Goal: Task Accomplishment & Management: Complete application form

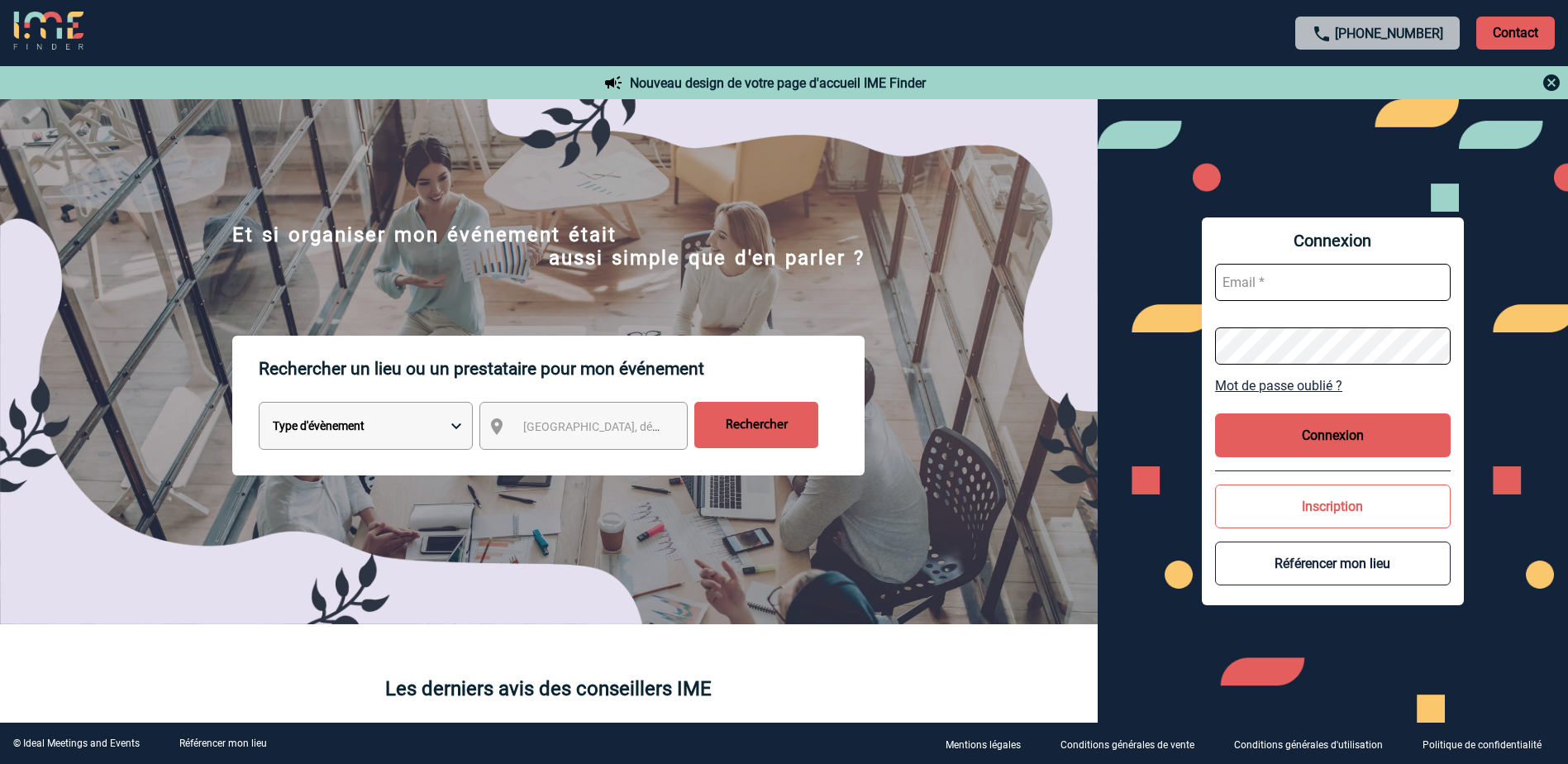
click at [1306, 281] on input "text" at bounding box center [1333, 282] width 236 height 37
type input "nadia.kada@abeille-assurances.fr"
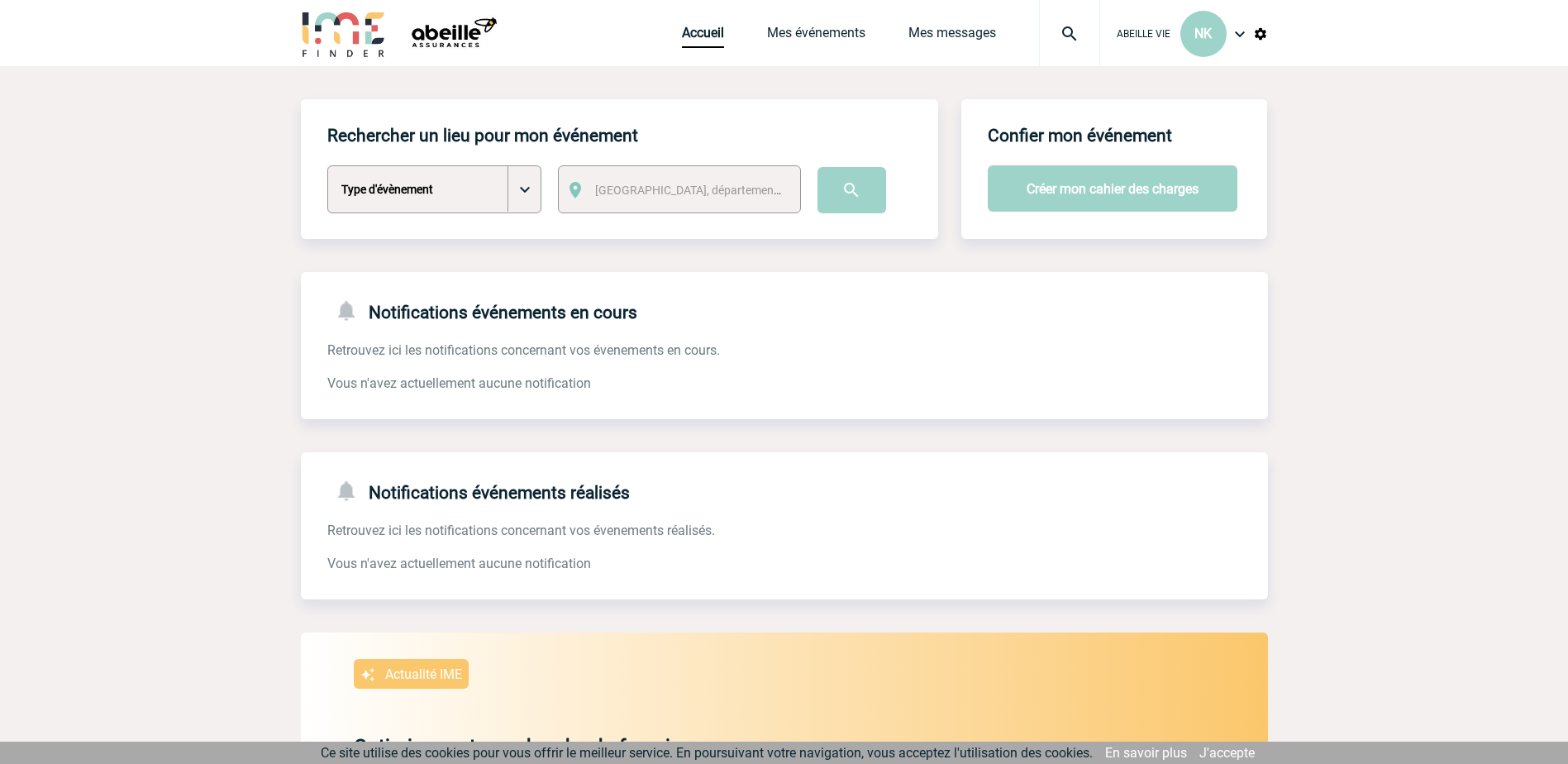
click at [1245, 33] on img at bounding box center [1240, 34] width 20 height 20
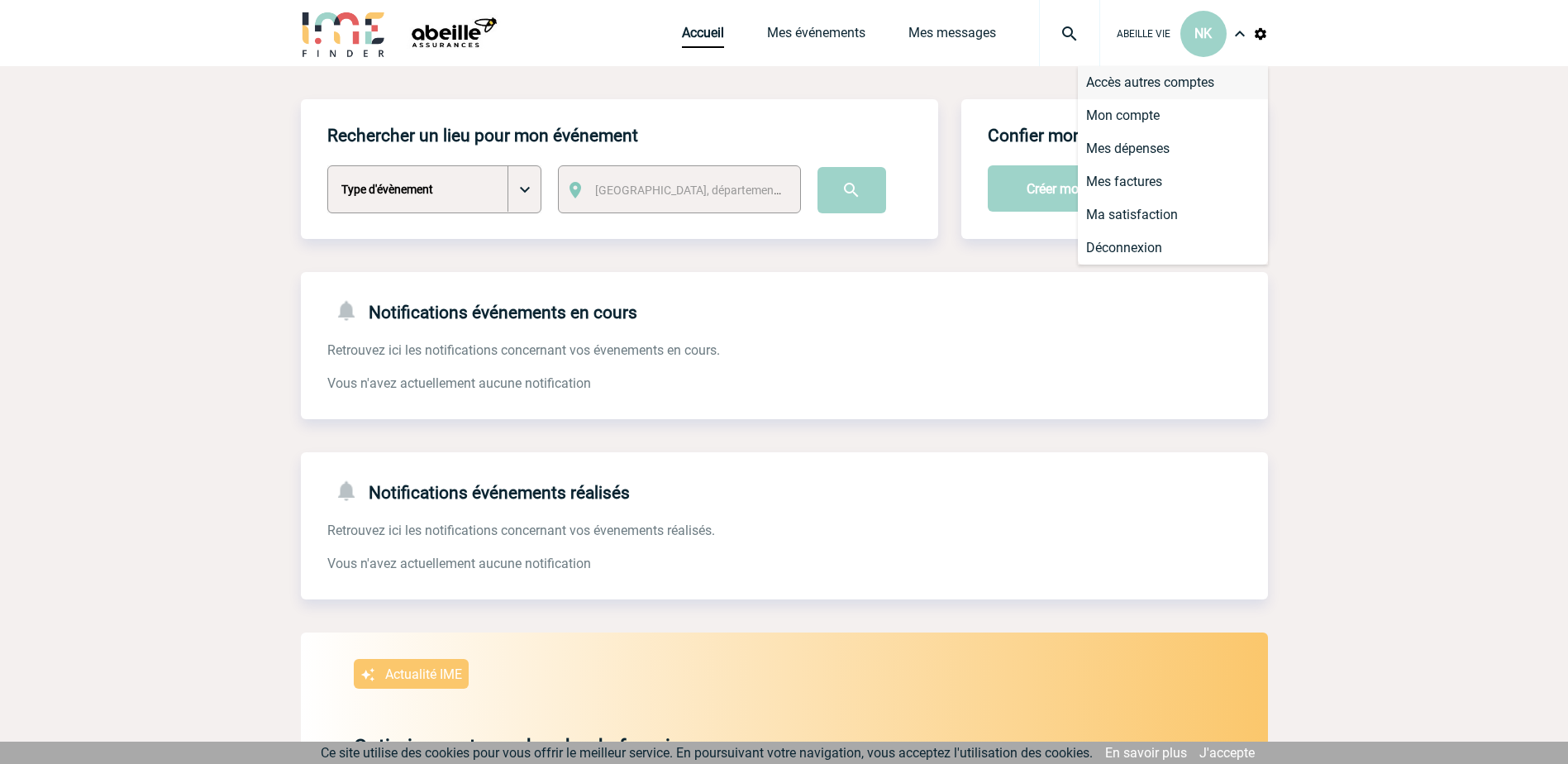
click at [1194, 73] on li "Accès autres comptes" at bounding box center [1173, 83] width 190 height 33
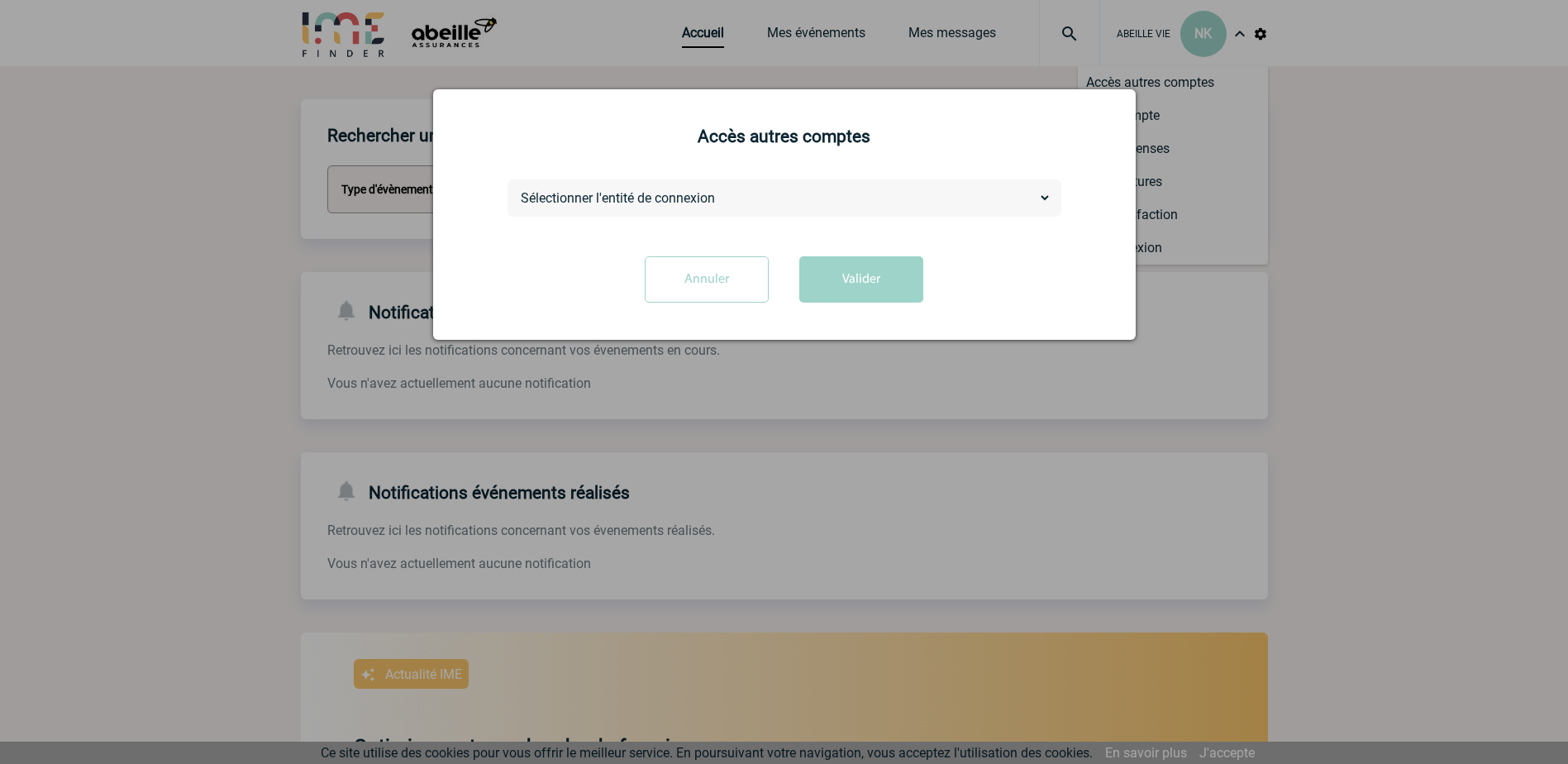
click at [1047, 196] on select "Sélectionner l'entité de connexion ABEILLE ASSURANCES HOLDING ABEILLE IARD & SA…" at bounding box center [784, 198] width 534 height 17
select select "105390"
click at [518, 191] on select "Sélectionner l'entité de connexion ABEILLE ASSURANCES HOLDING ABEILLE IARD & SA…" at bounding box center [784, 198] width 534 height 17
click at [823, 285] on button "Valider" at bounding box center [861, 279] width 124 height 46
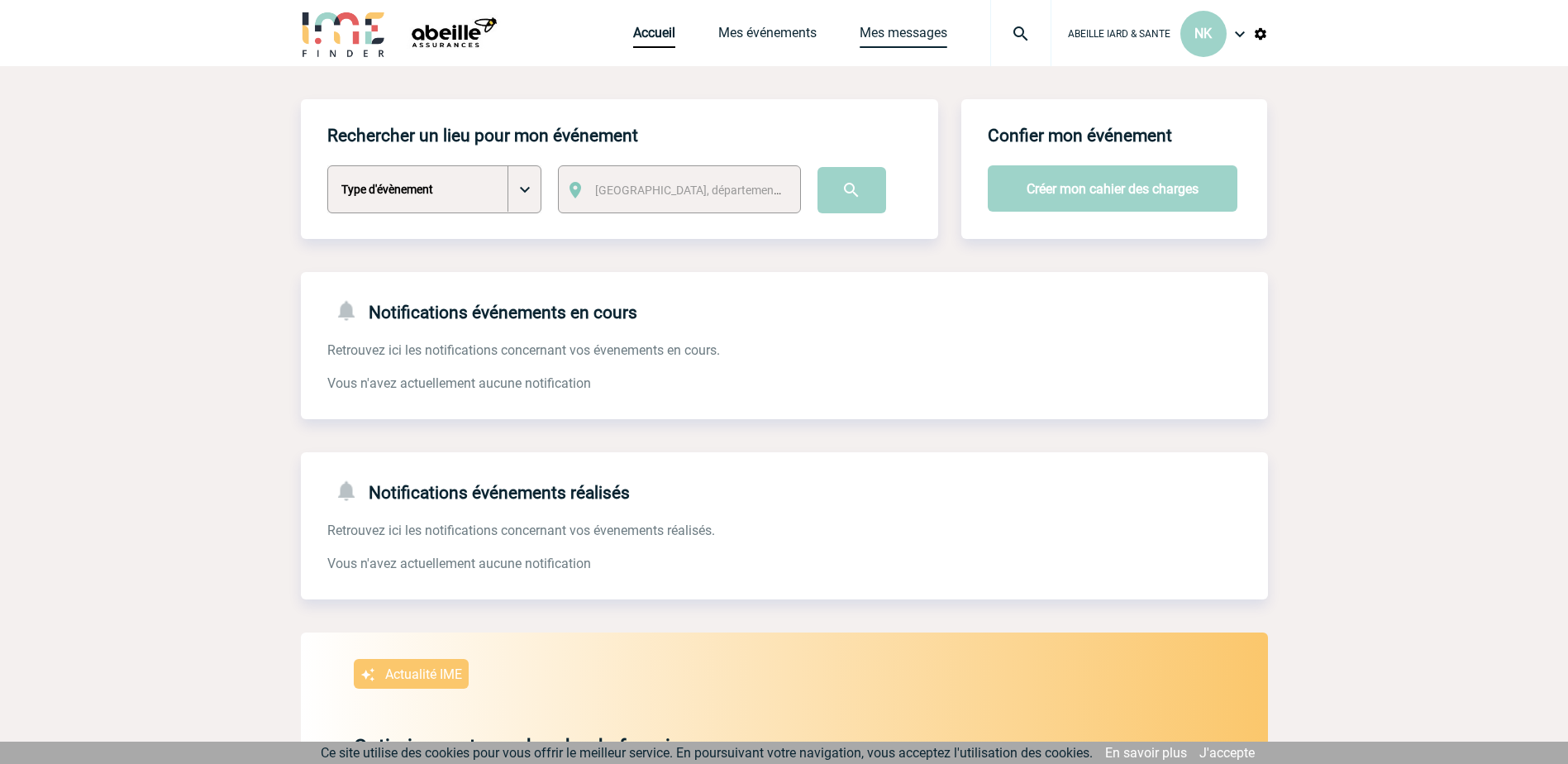
click at [900, 27] on link "Mes messages" at bounding box center [903, 36] width 88 height 24
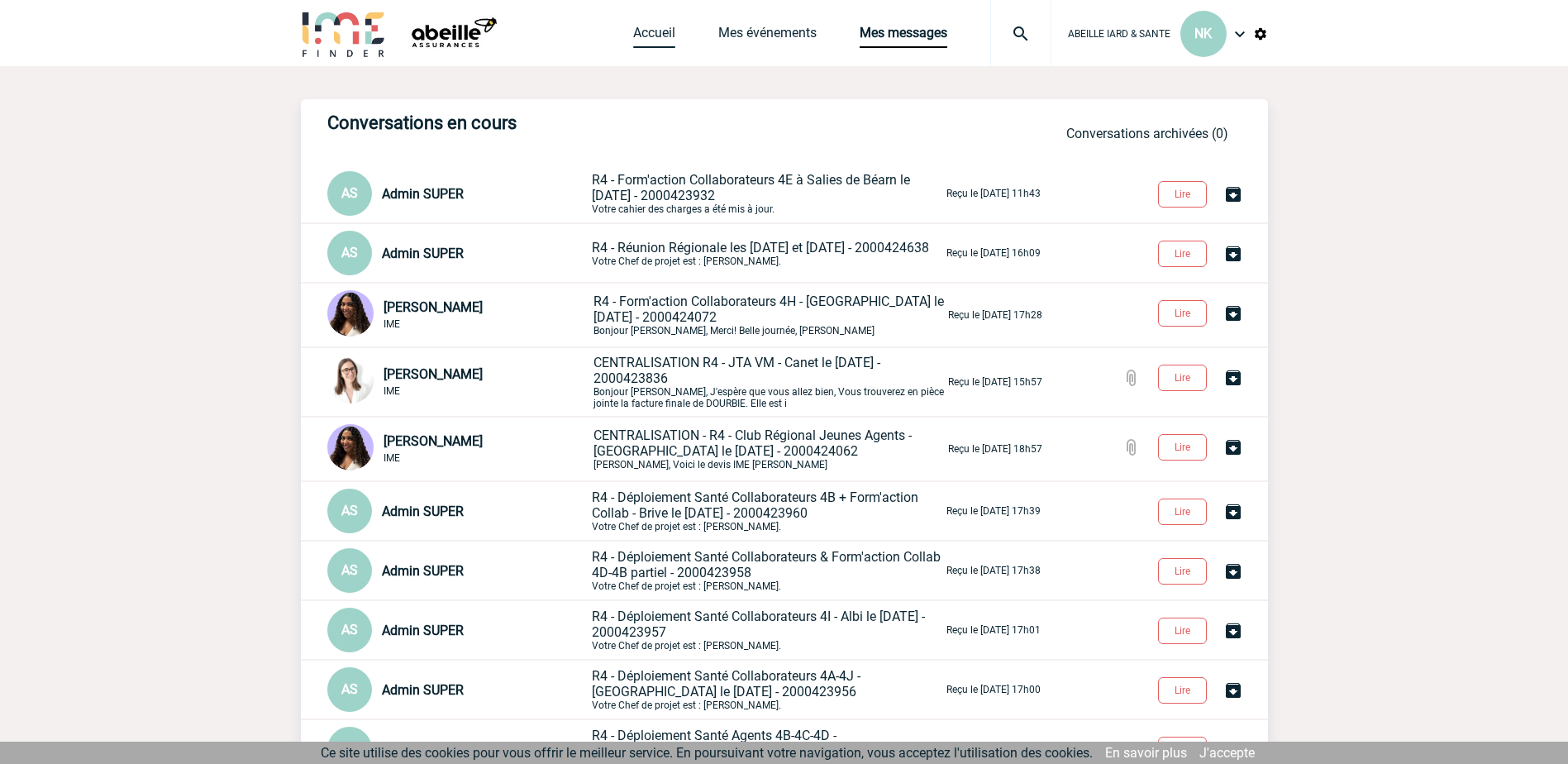
click at [649, 41] on link "Accueil" at bounding box center [654, 36] width 42 height 24
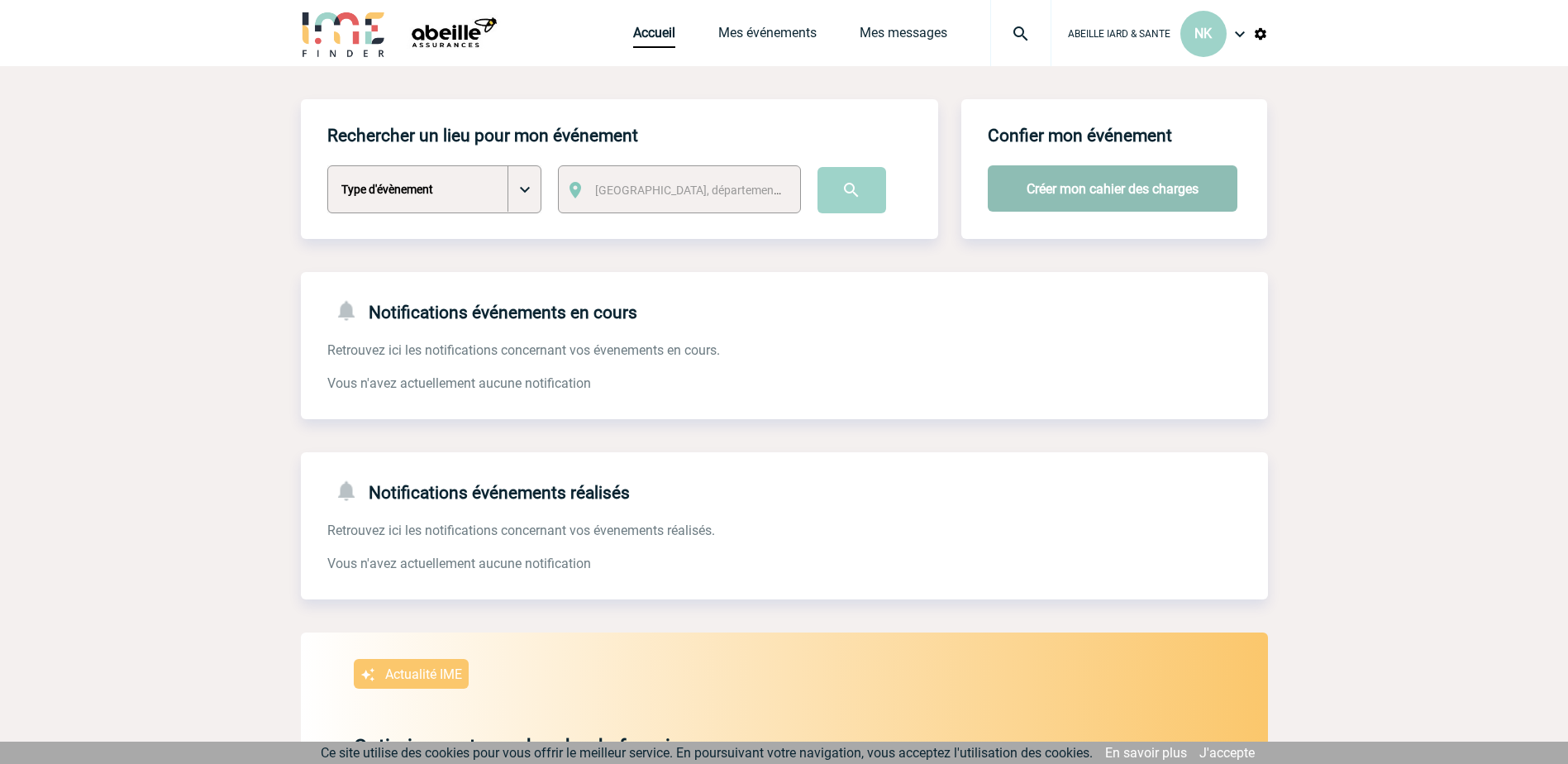
click at [1043, 193] on button "Créer mon cahier des charges" at bounding box center [1112, 188] width 249 height 46
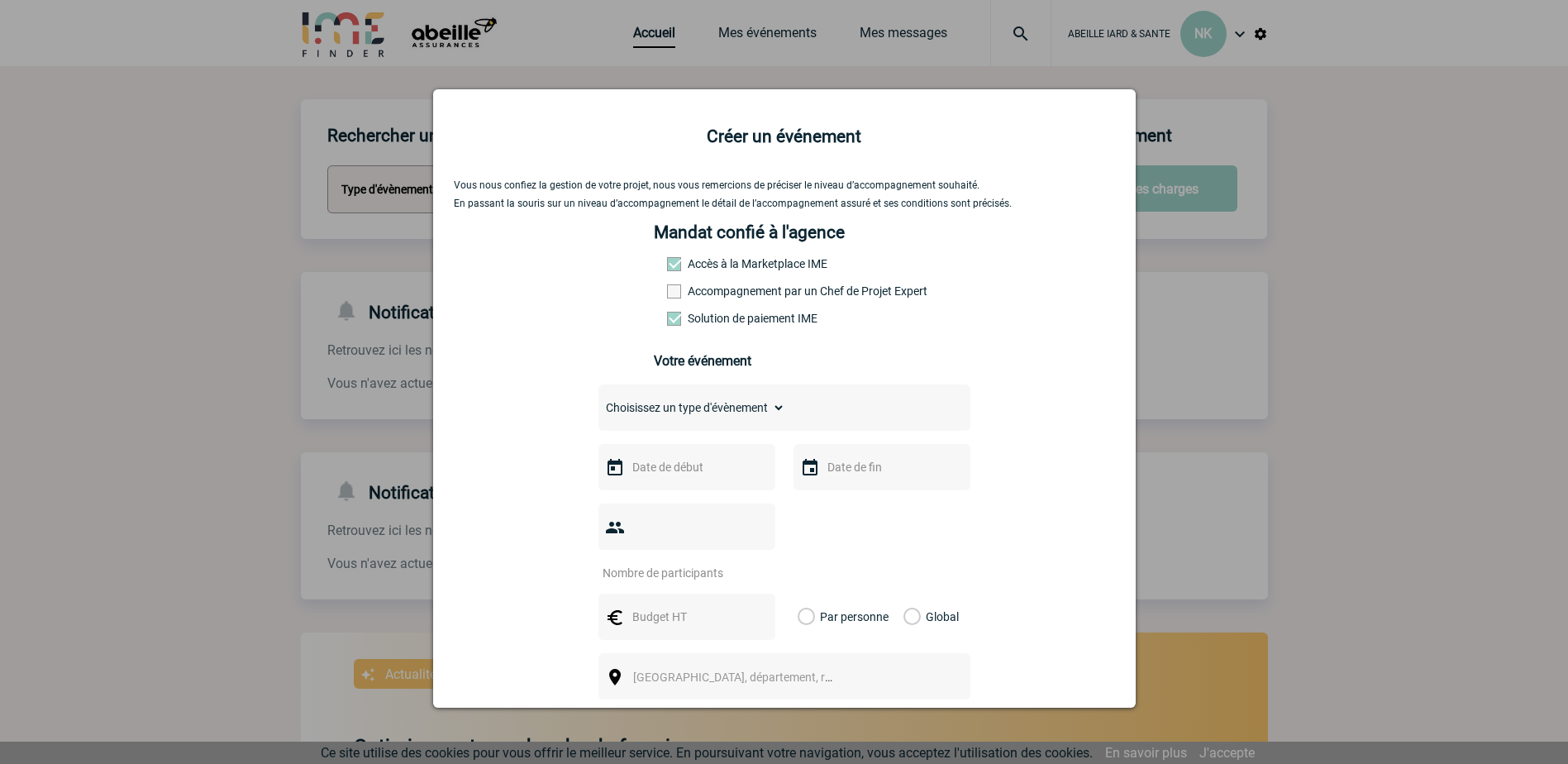
click at [676, 294] on label "Accompagnement par un Chef de Projet Expert" at bounding box center [703, 291] width 73 height 14
click at [0, 0] on input "Accompagnement par un Chef de Projet Expert" at bounding box center [0, 0] width 0 height 0
click at [769, 411] on select "Choisissez un type d'évènement Séminaire avec nuitée Séminaire sans nuitée Repa…" at bounding box center [692, 408] width 187 height 24
select select "2"
click at [599, 400] on select "Choisissez un type d'évènement Séminaire avec nuitée Séminaire sans nuitée Repa…" at bounding box center [692, 408] width 187 height 24
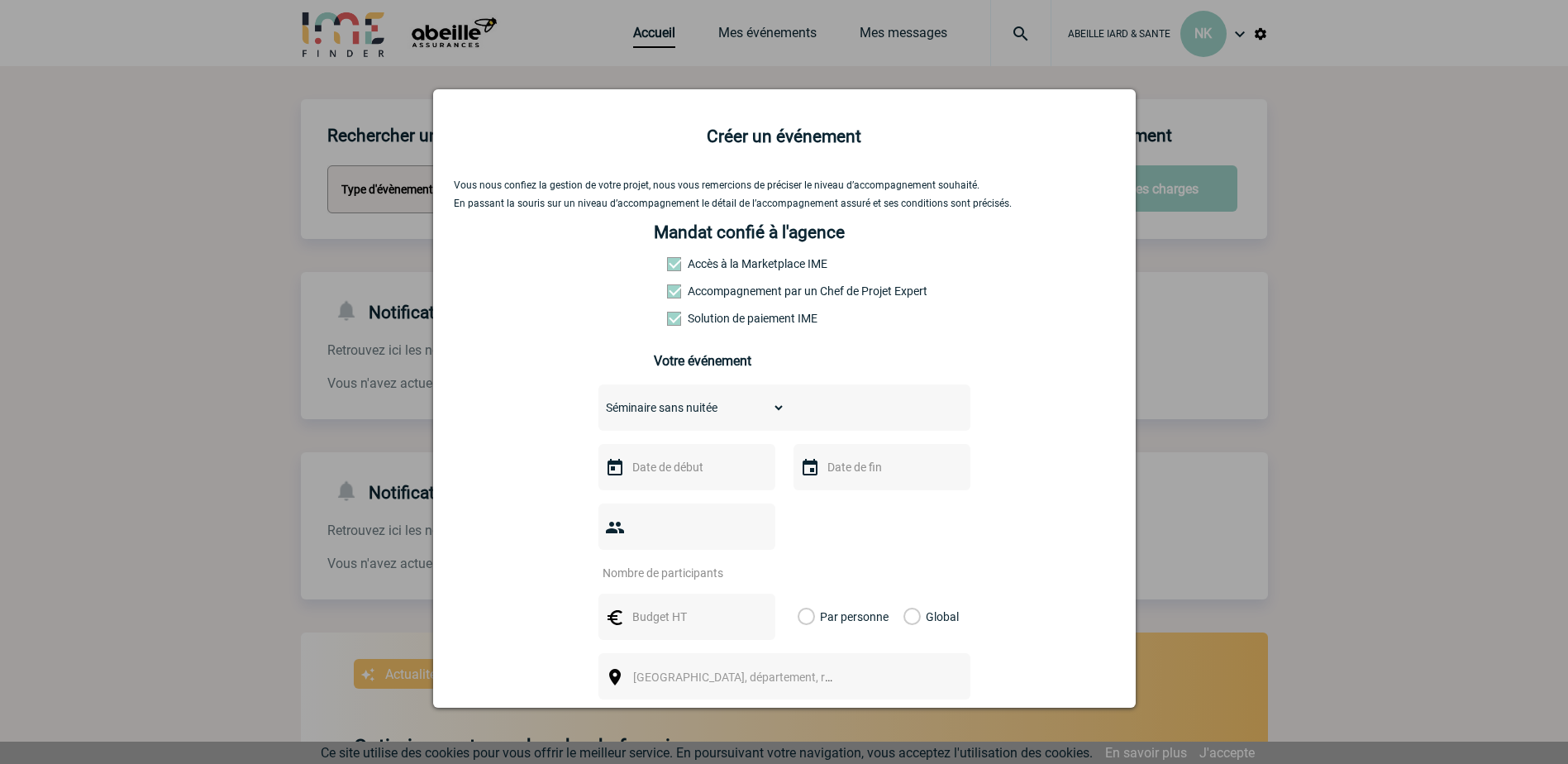
click at [605, 476] on img at bounding box center [615, 468] width 20 height 20
click at [609, 471] on img at bounding box center [615, 468] width 20 height 20
click at [775, 416] on select "Choisissez un type d'évènement Séminaire avec nuitée Séminaire sans nuitée Repa…" at bounding box center [692, 408] width 187 height 24
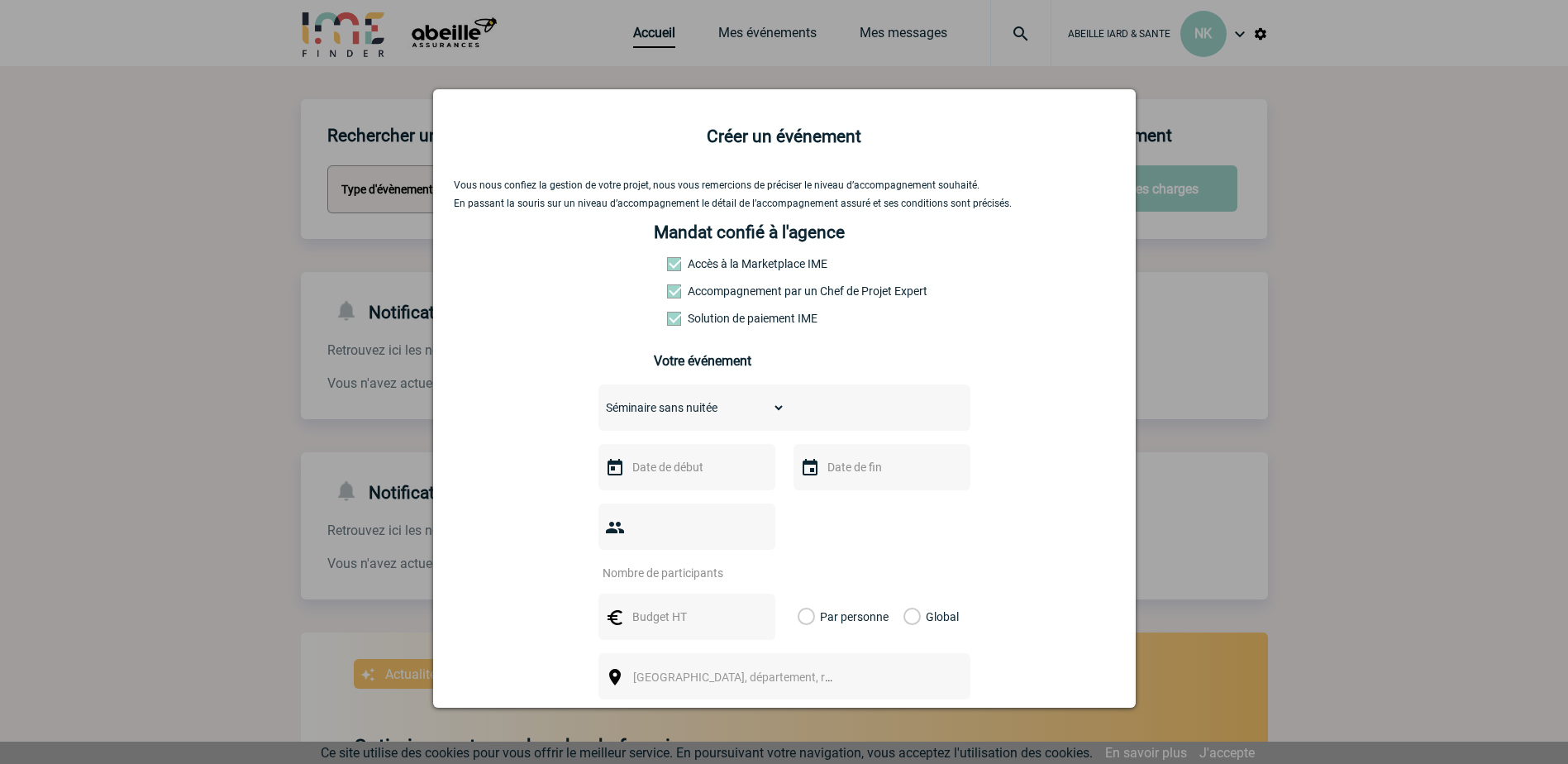
click at [599, 400] on select "Choisissez un type d'évènement Séminaire avec nuitée Séminaire sans nuitée Repa…" at bounding box center [692, 408] width 187 height 24
click at [681, 473] on input "text" at bounding box center [686, 467] width 114 height 22
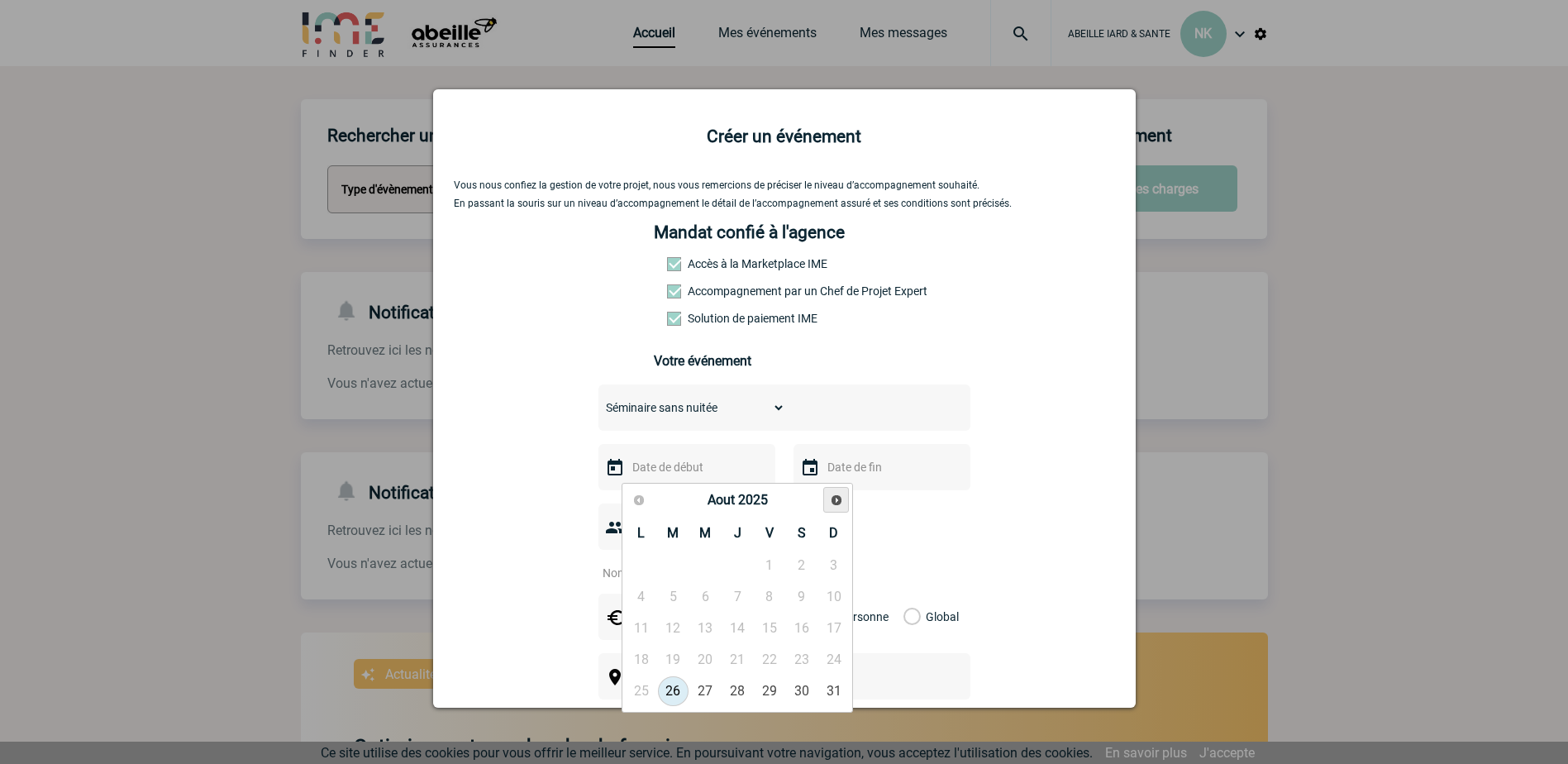
click at [838, 506] on link "Suivant" at bounding box center [836, 500] width 25 height 25
click at [738, 601] on link "11" at bounding box center [738, 597] width 31 height 30
type input "11-09-2025"
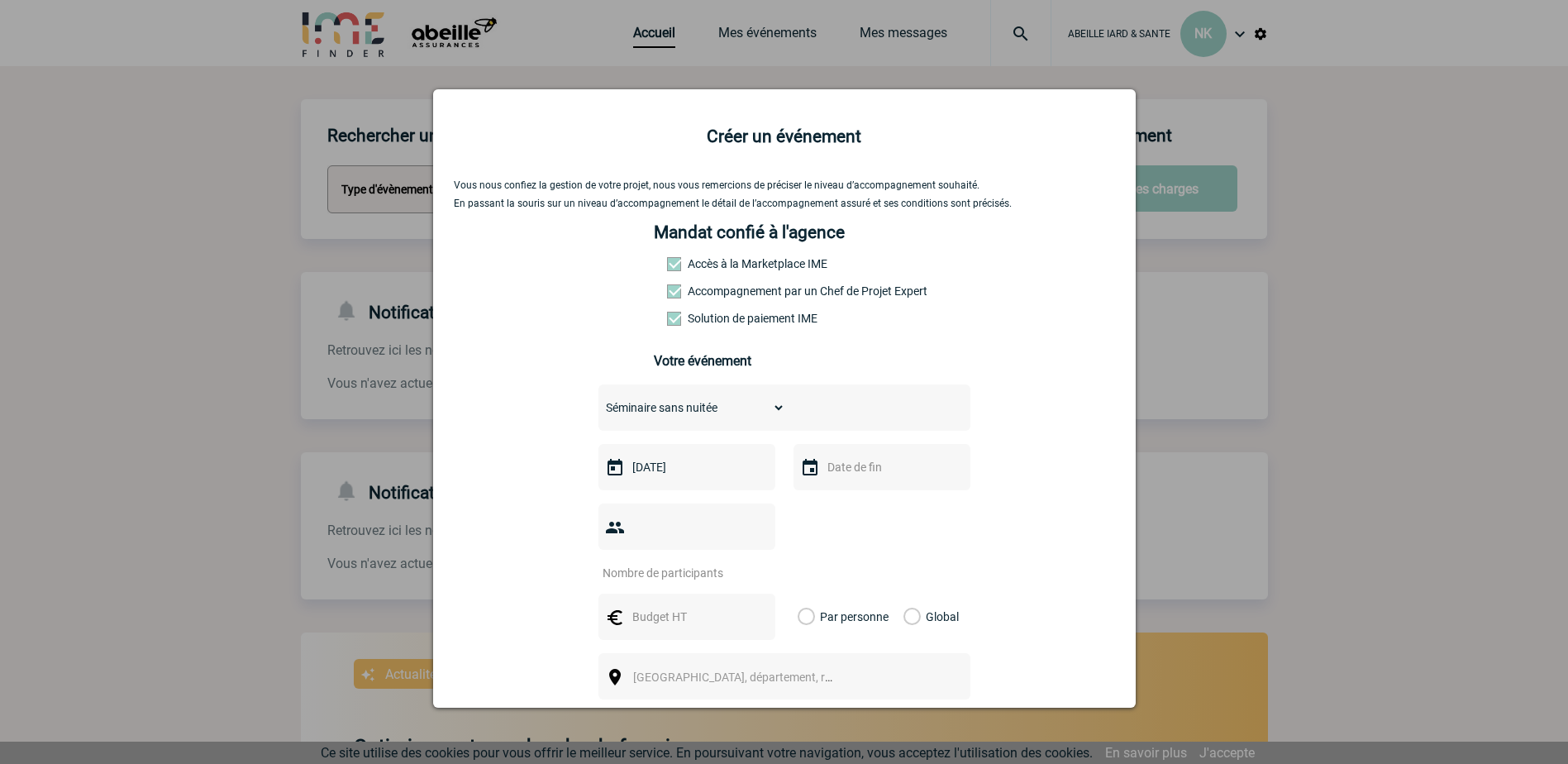
click at [833, 474] on input "text" at bounding box center [881, 467] width 114 height 22
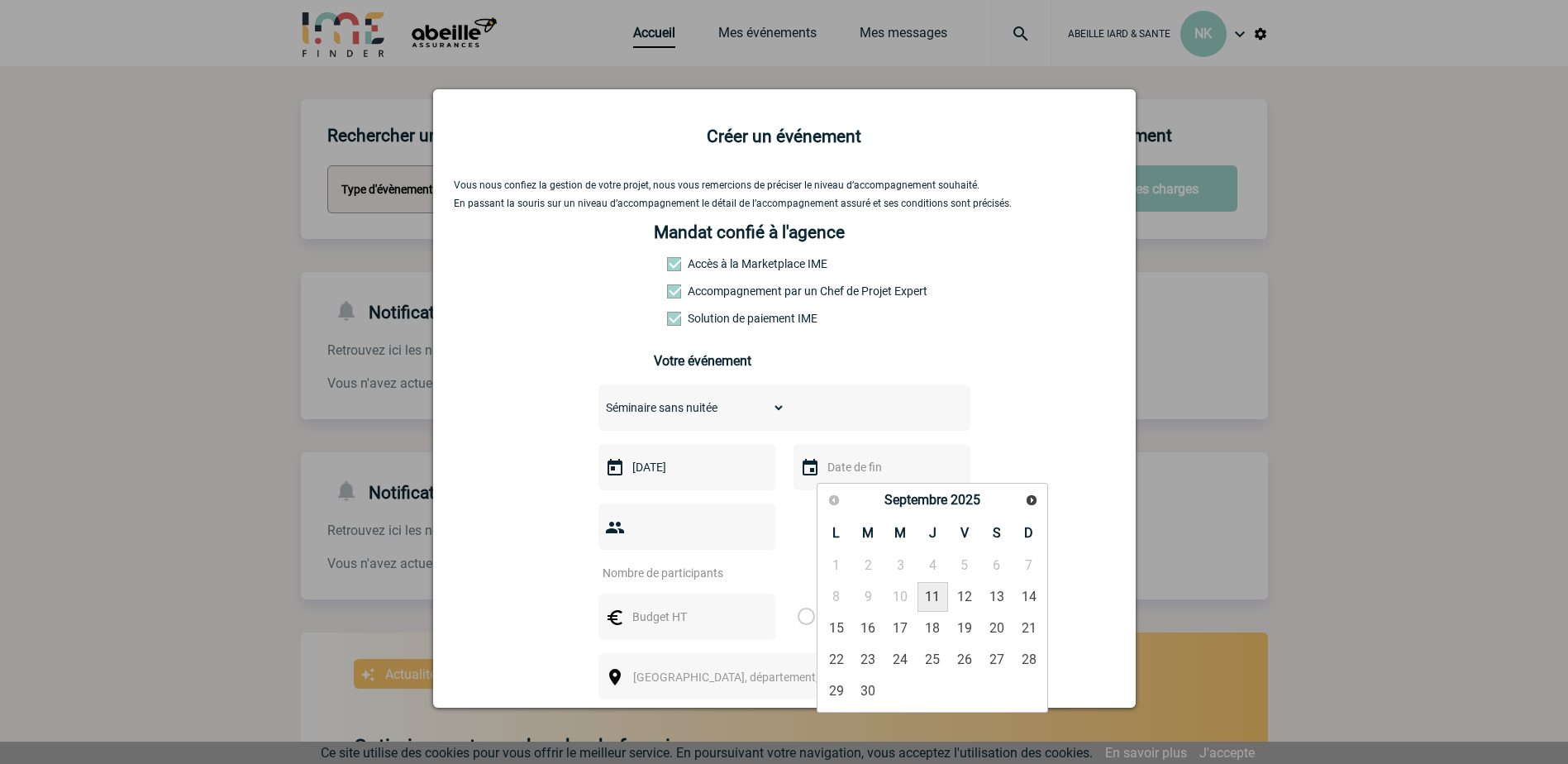
click at [930, 596] on link "11" at bounding box center [933, 597] width 31 height 30
type input "11-09-2025"
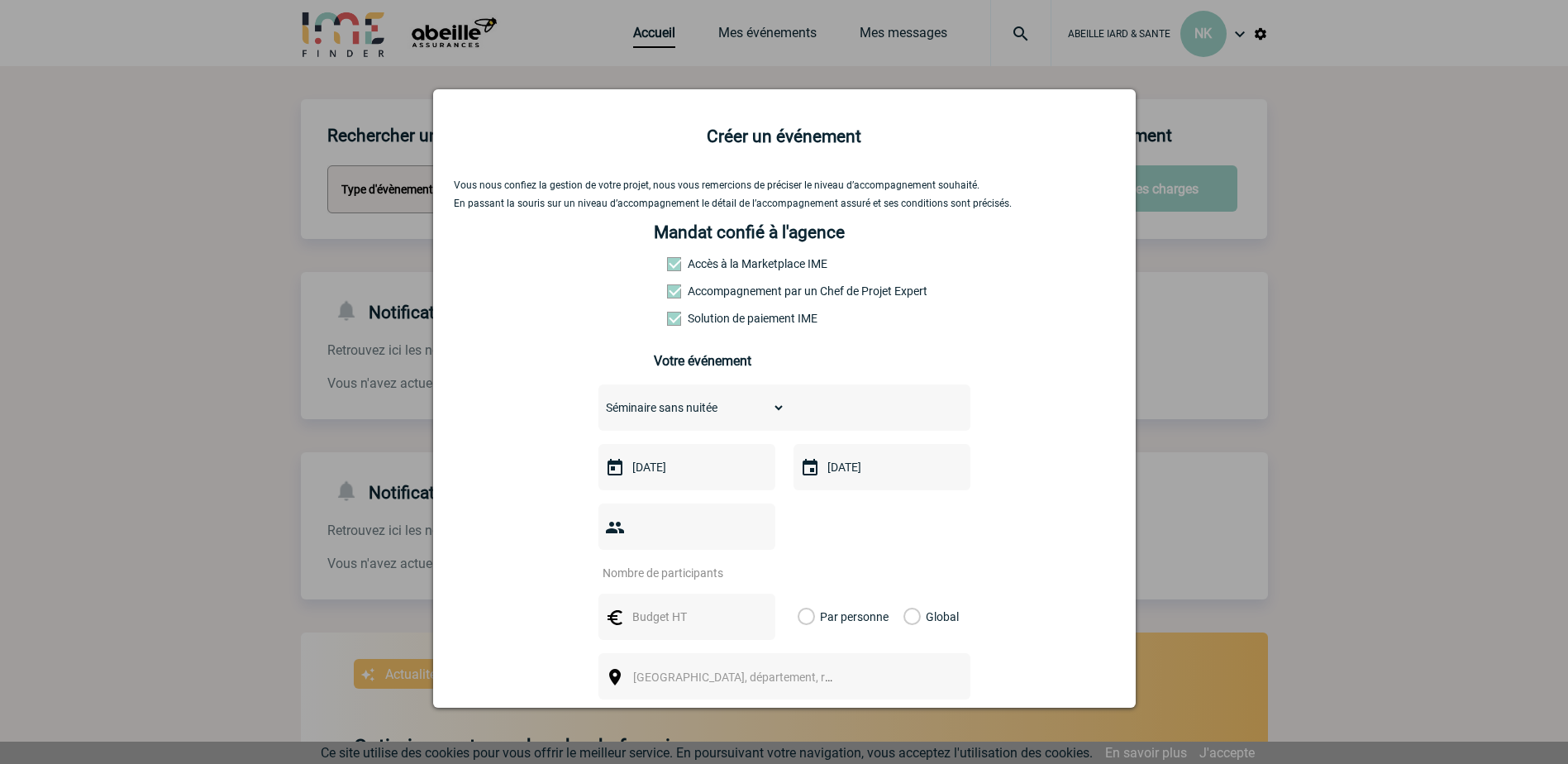
click at [628, 471] on input "11-09-2025" at bounding box center [686, 467] width 114 height 22
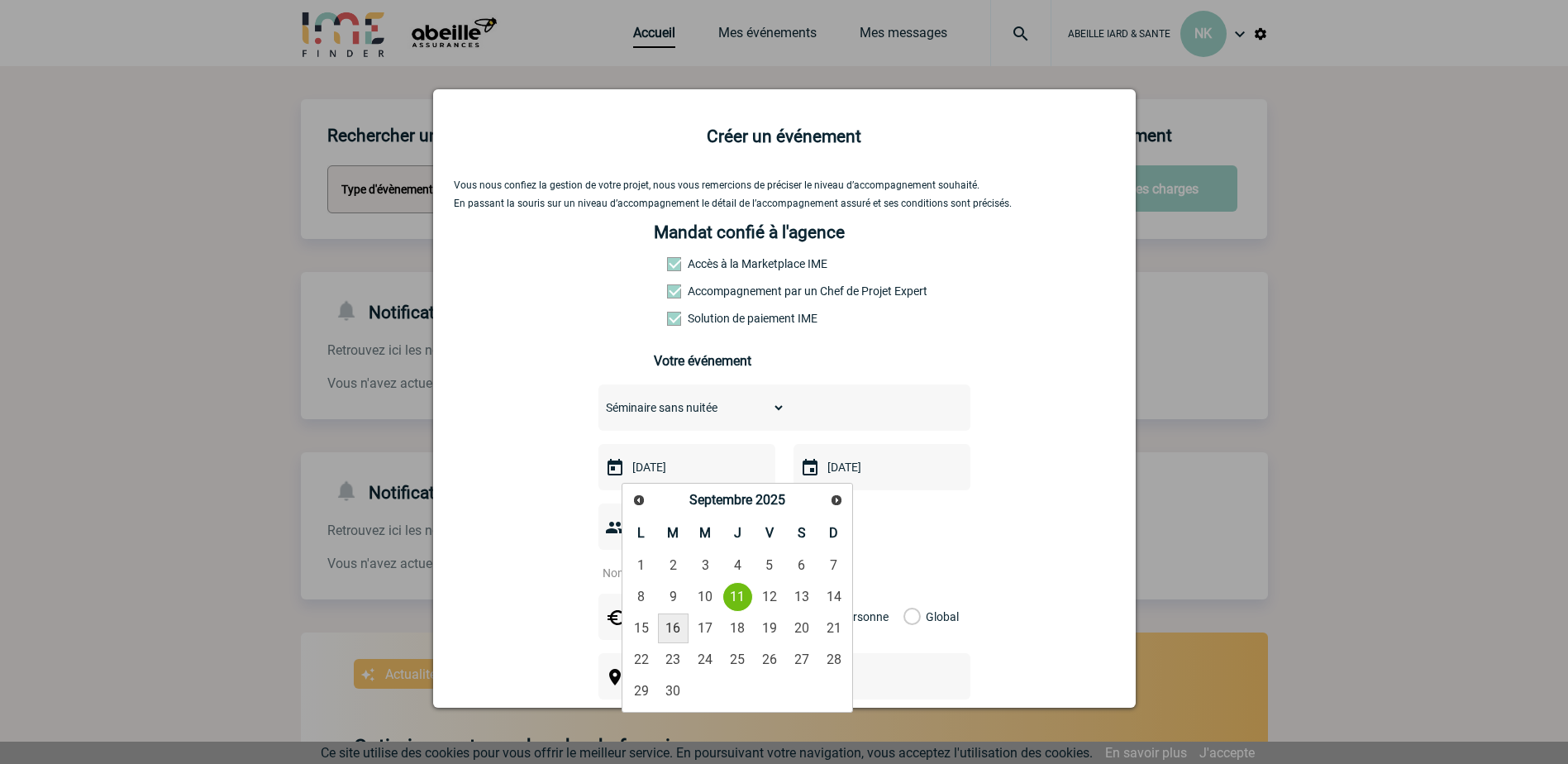
click at [675, 628] on link "16" at bounding box center [673, 628] width 31 height 30
type input "16-09-2025"
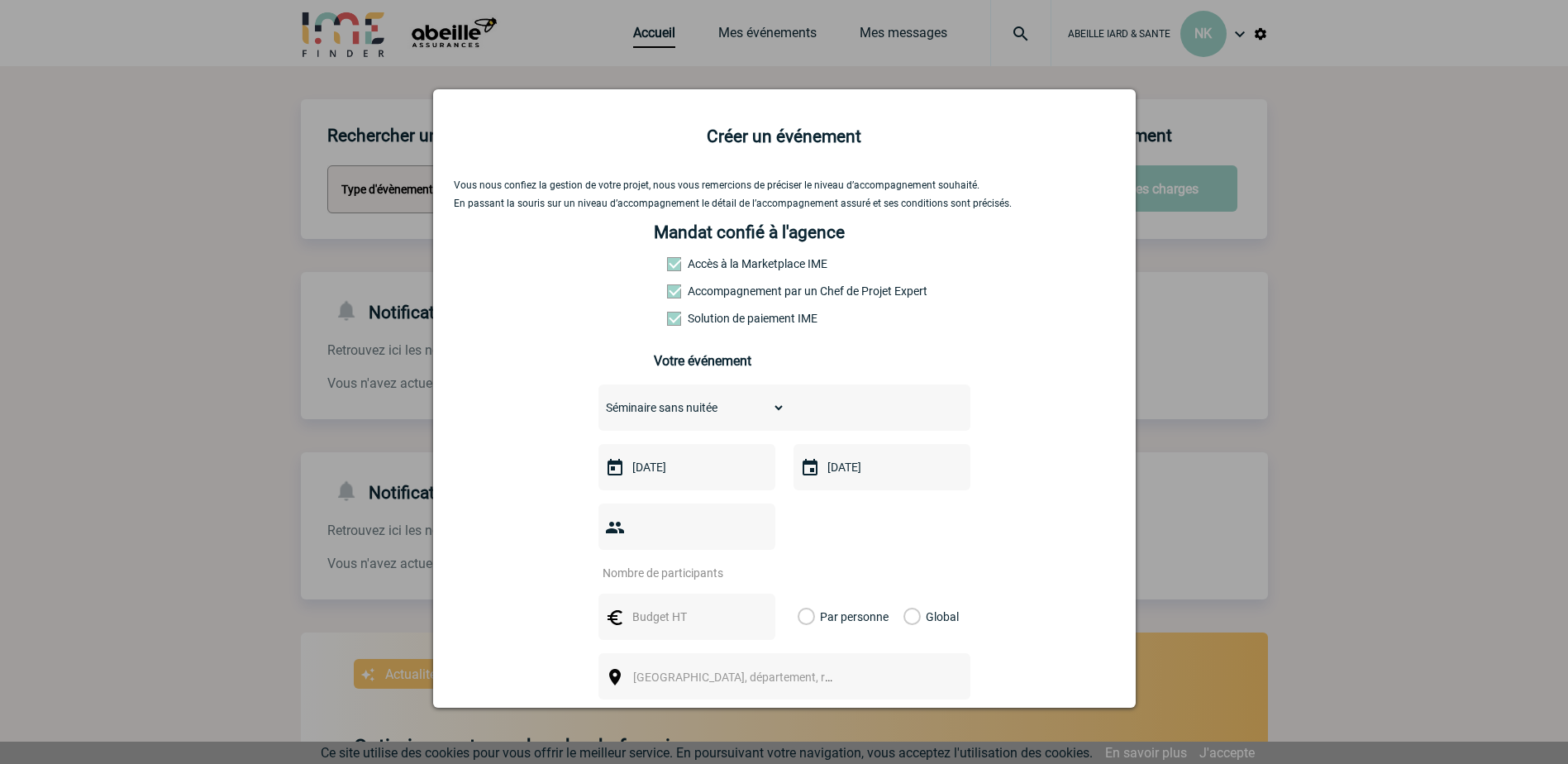
click at [694, 563] on input "number" at bounding box center [676, 573] width 155 height 22
type input "14"
click at [666, 606] on input "text" at bounding box center [686, 617] width 114 height 22
type input "50"
click at [807, 593] on label "Par personne" at bounding box center [806, 616] width 18 height 46
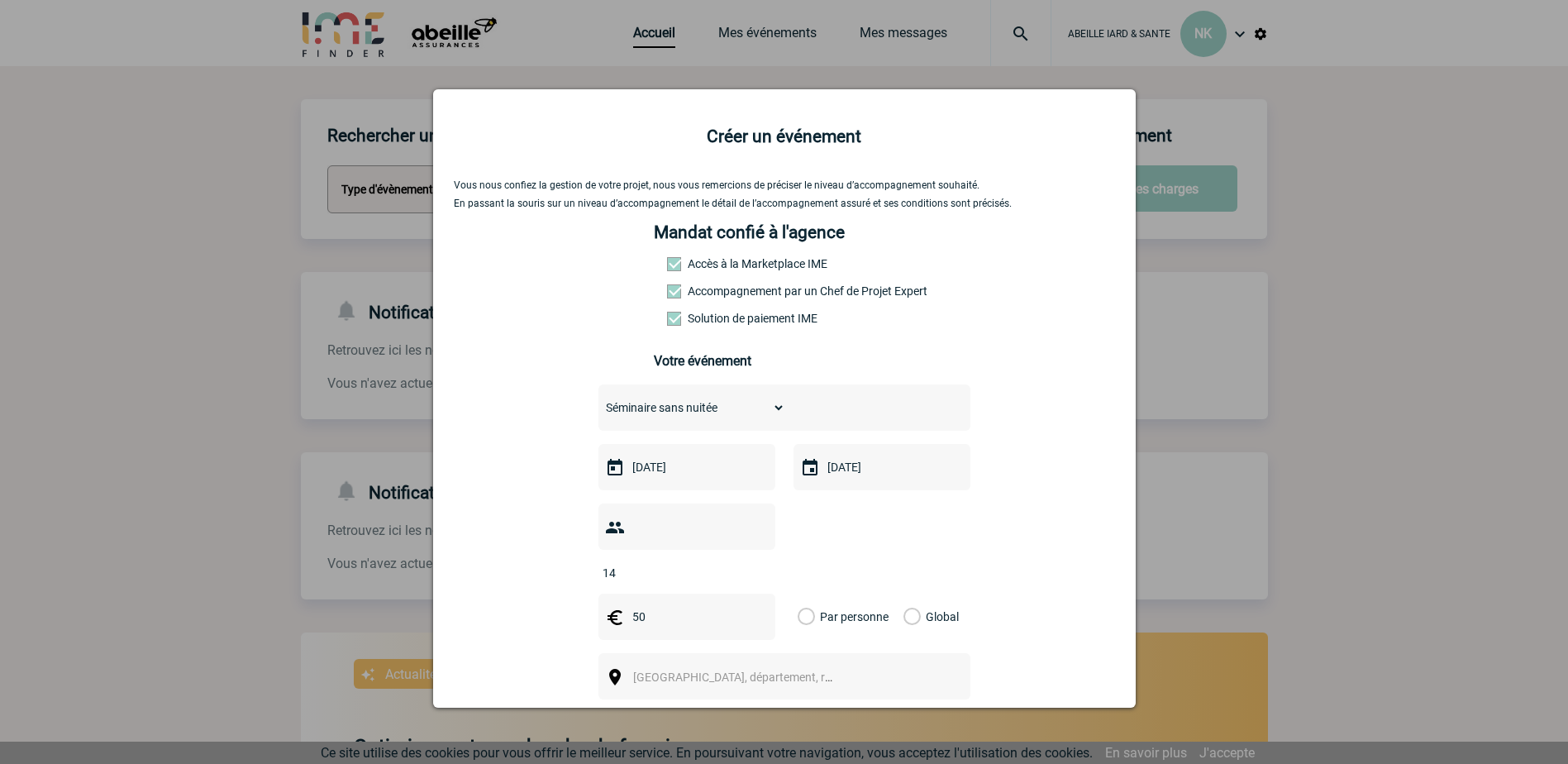
click at [0, 0] on input "Par personne" at bounding box center [0, 0] width 0 height 0
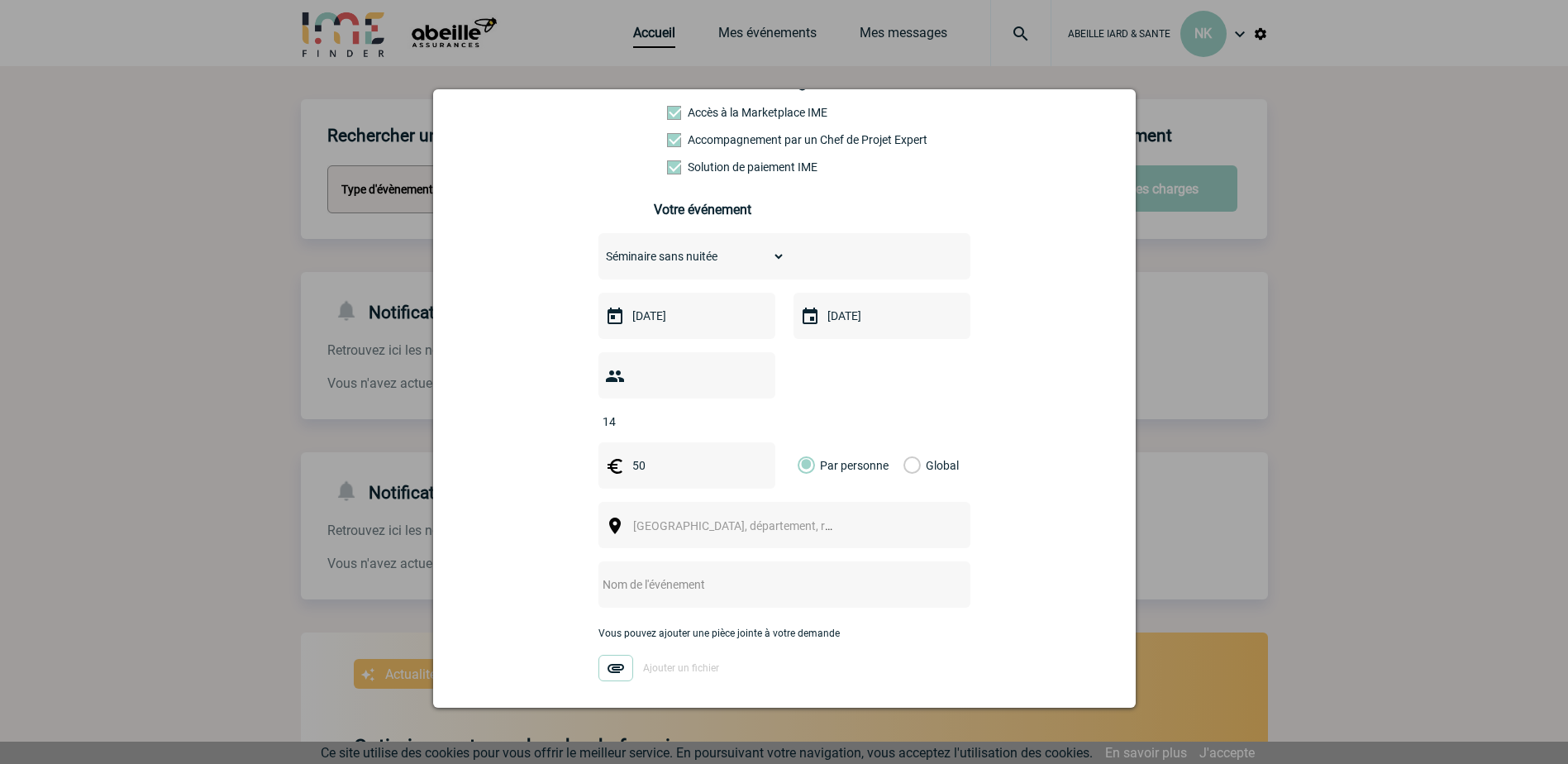
scroll to position [165, 0]
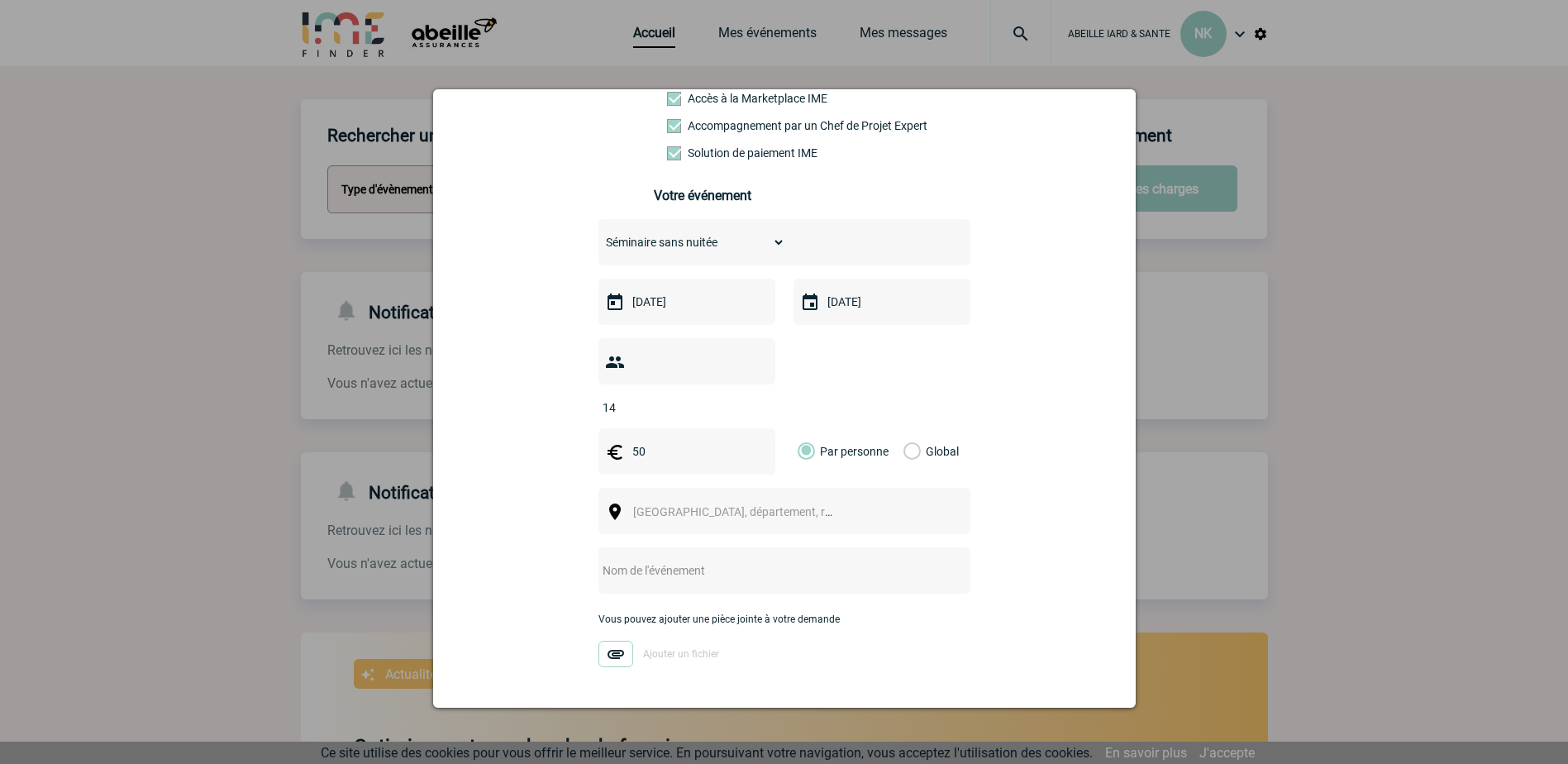
click at [667, 505] on span "Ville, département, région..." at bounding box center [747, 512] width 229 height 14
type input "ORTHEZ"
select select "25988"
click at [648, 560] on input "text" at bounding box center [763, 571] width 328 height 22
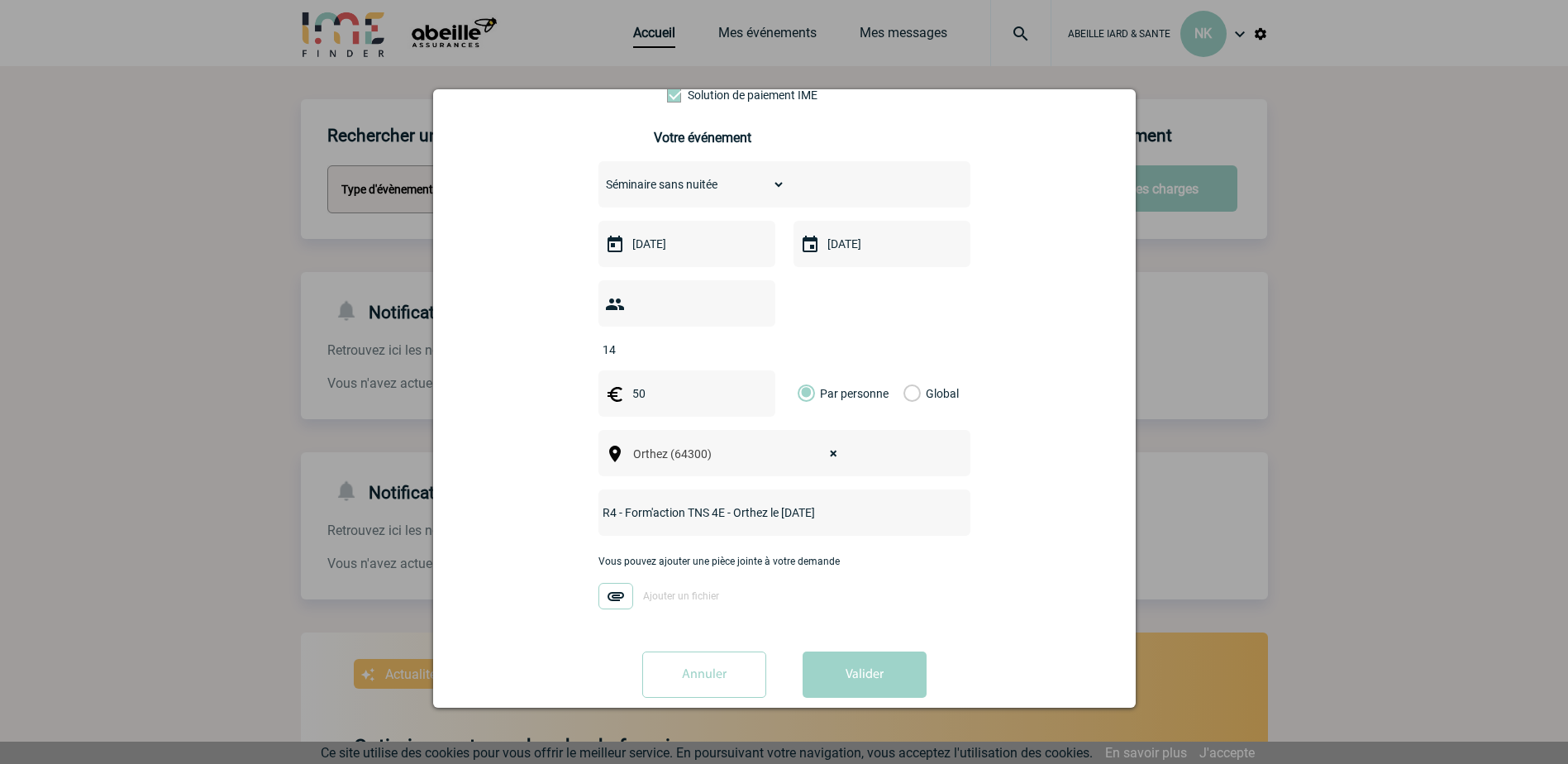
scroll to position [224, 0]
type input "R4 - Form'action TNS 4E - Orthez le [DATE]"
click at [873, 651] on button "Valider" at bounding box center [864, 673] width 124 height 46
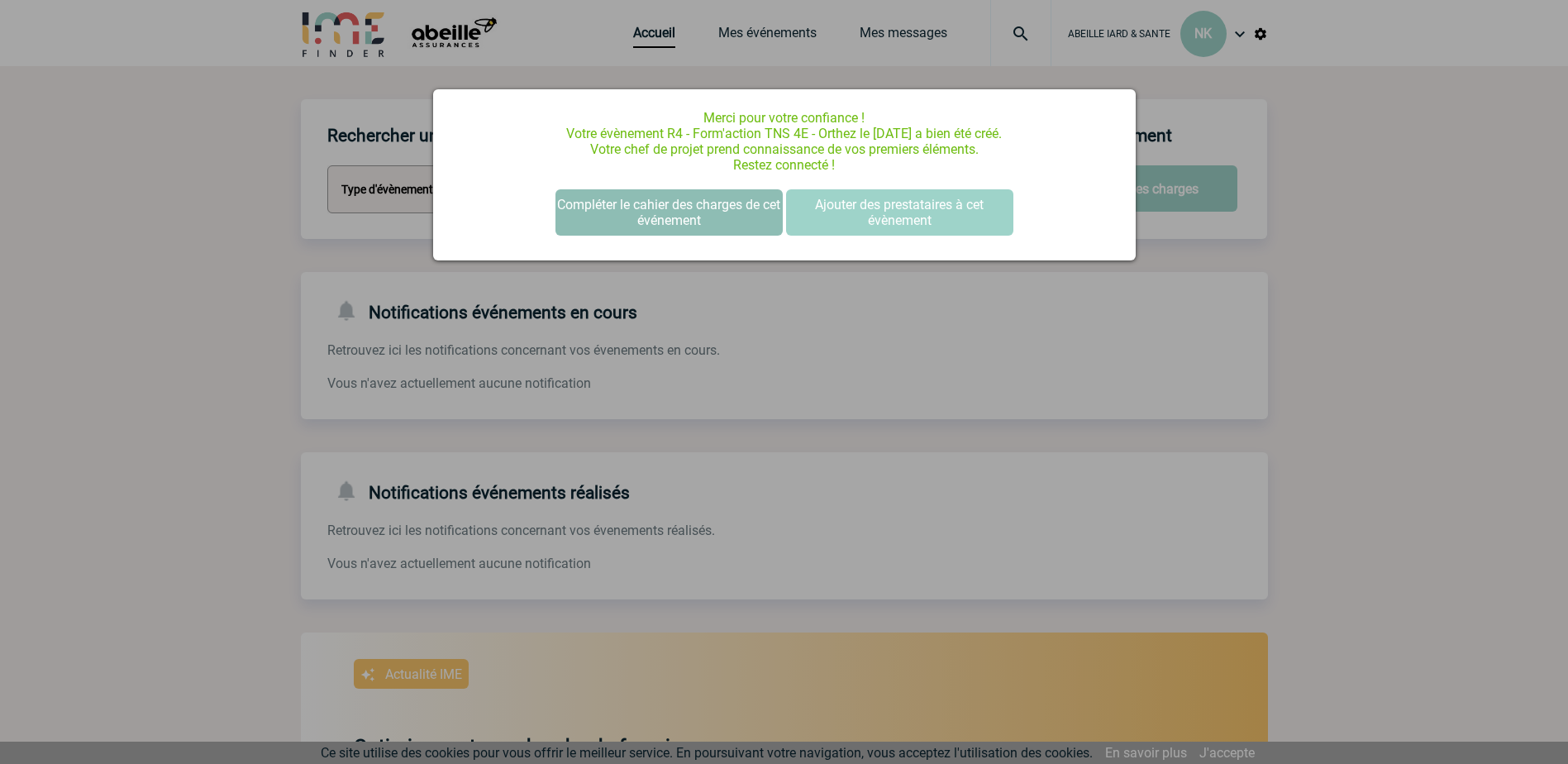
click at [638, 211] on button "Compléter le cahier des charges de cet événement" at bounding box center [668, 212] width 228 height 46
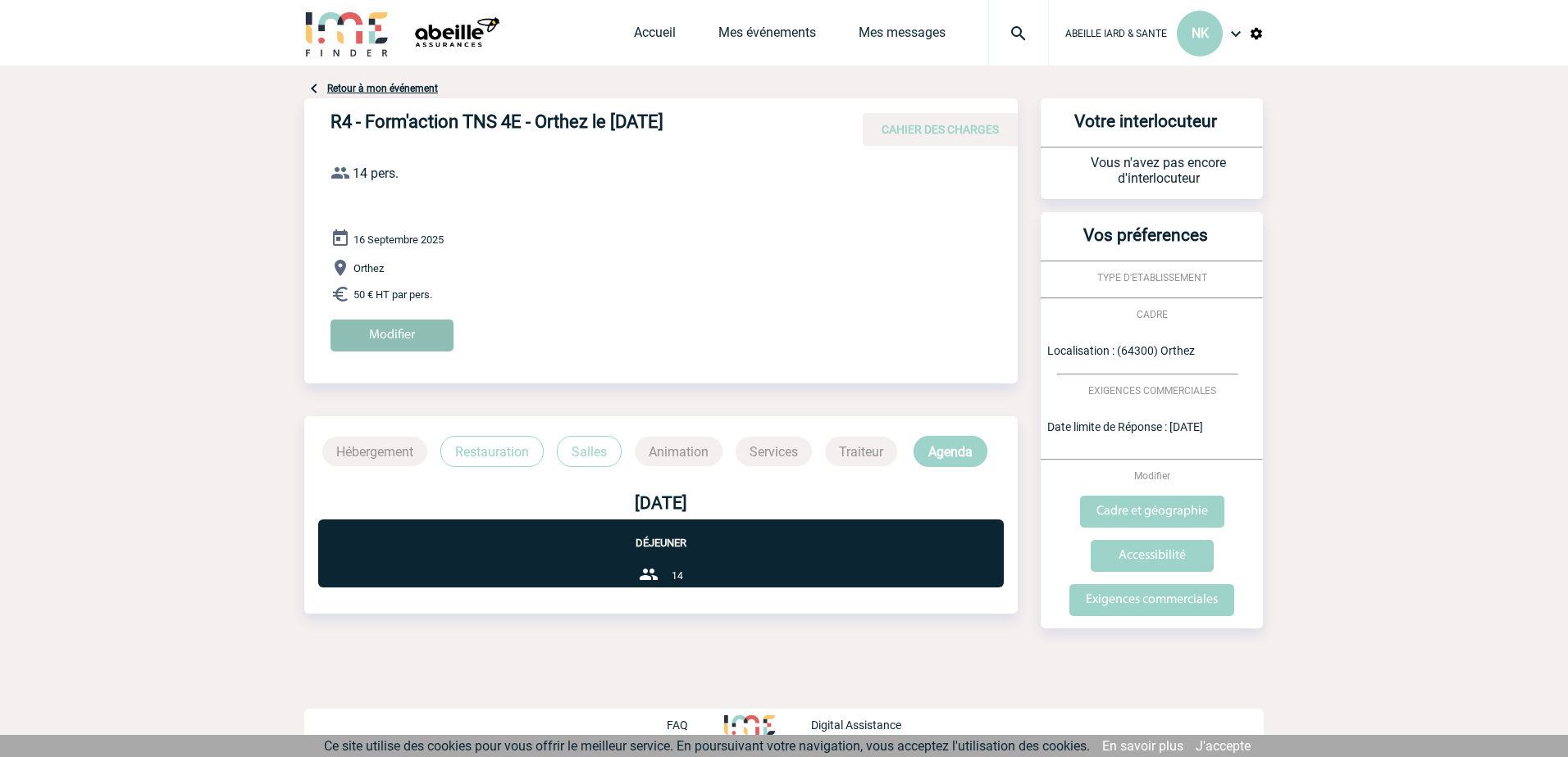
click at [400, 331] on input "Modifier" at bounding box center [391, 335] width 123 height 32
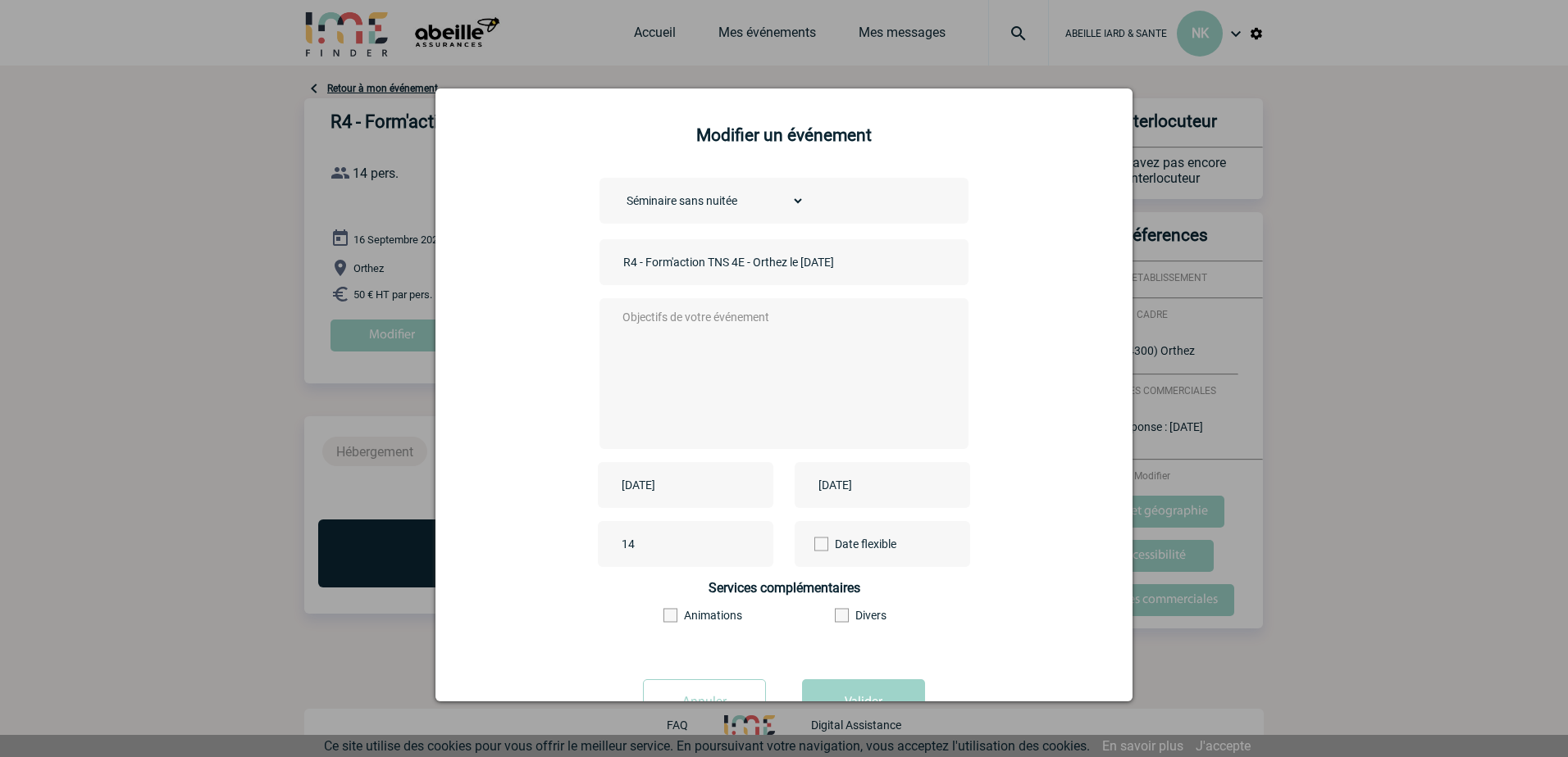
click at [622, 324] on textarea at bounding box center [780, 372] width 324 height 131
click at [611, 309] on div at bounding box center [784, 374] width 369 height 151
click at [640, 323] on textarea at bounding box center [780, 372] width 324 height 131
click at [642, 343] on textarea "Réunion d'agents pour une formation de 9h30 à 16h30. Organisation: - 9h30 : Caf…" at bounding box center [780, 372] width 324 height 131
click at [633, 360] on textarea "Réunion d'agents pour une formation de 9h30 à 16h30. Organisation: - 9h00 : Caf…" at bounding box center [780, 372] width 324 height 131
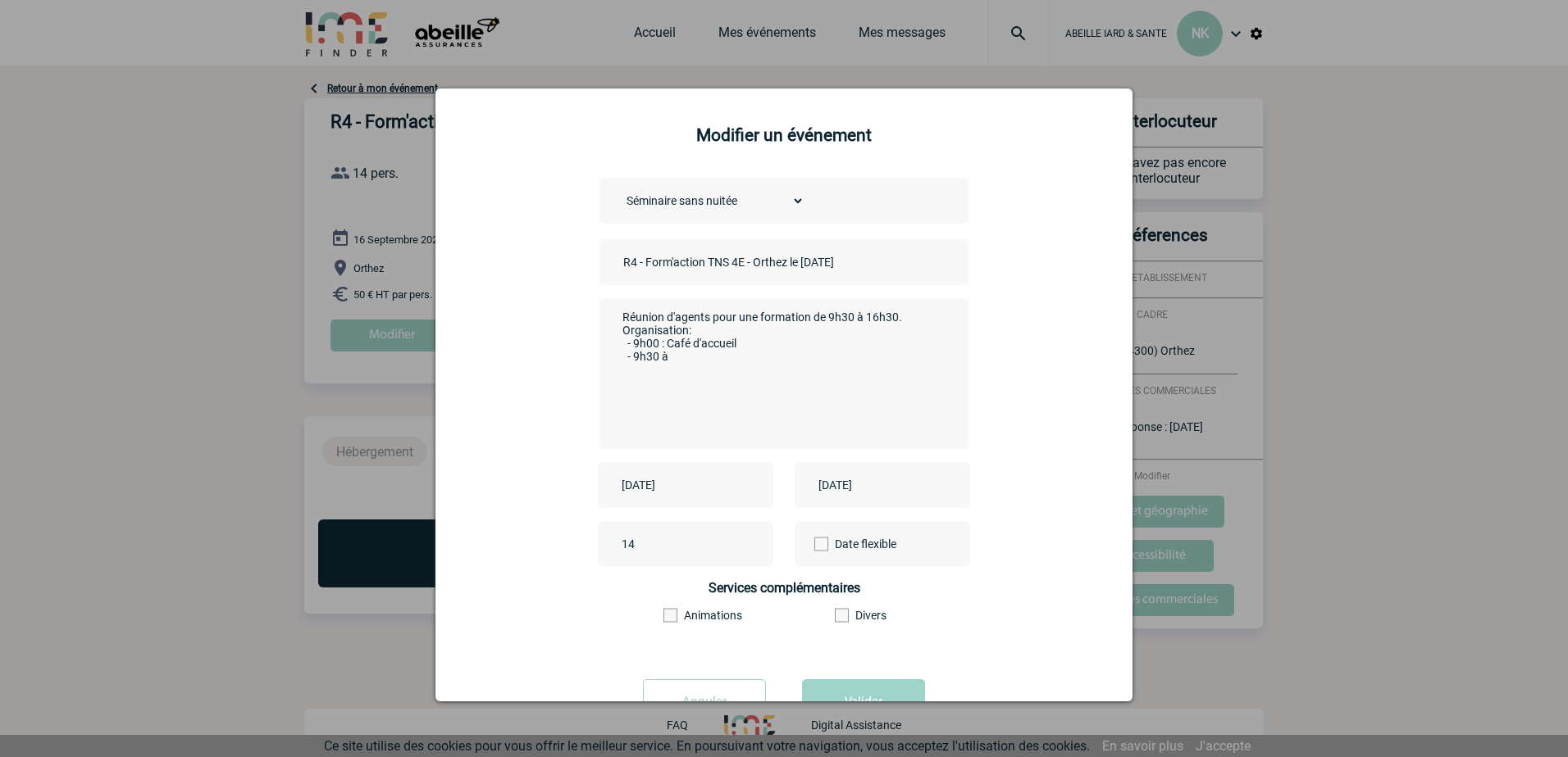
click at [689, 363] on textarea "Réunion d'agents pour une formation de 9h30 à 16h30. Organisation: - 9h00 : Caf…" at bounding box center [780, 372] width 324 height 131
click at [807, 374] on textarea "Réunion d'agents pour une formation de 9h30 à 16h30. Organisation: - 9h00 : Caf…" at bounding box center [780, 372] width 324 height 131
click at [722, 384] on textarea "Réunion d'agents pour une formation de 9h30 à 16h30. Organisation: - 9h00 : Caf…" at bounding box center [780, 372] width 324 height 131
click at [774, 412] on textarea "Réunion d'agents pour une formation de 9h30 à 16h30. Organisation: - 9h00 : Caf…" at bounding box center [780, 372] width 324 height 131
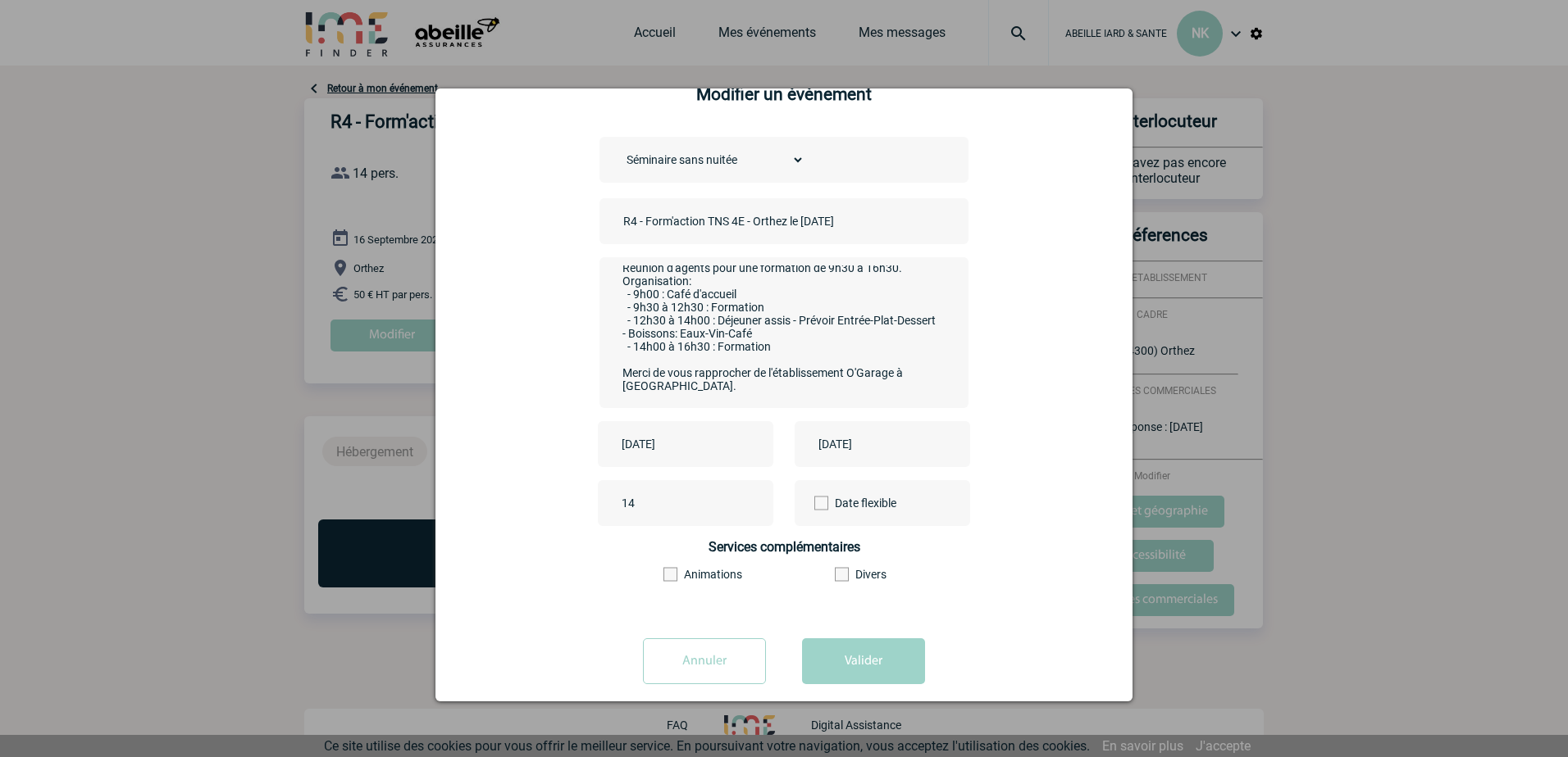
scroll to position [62, 0]
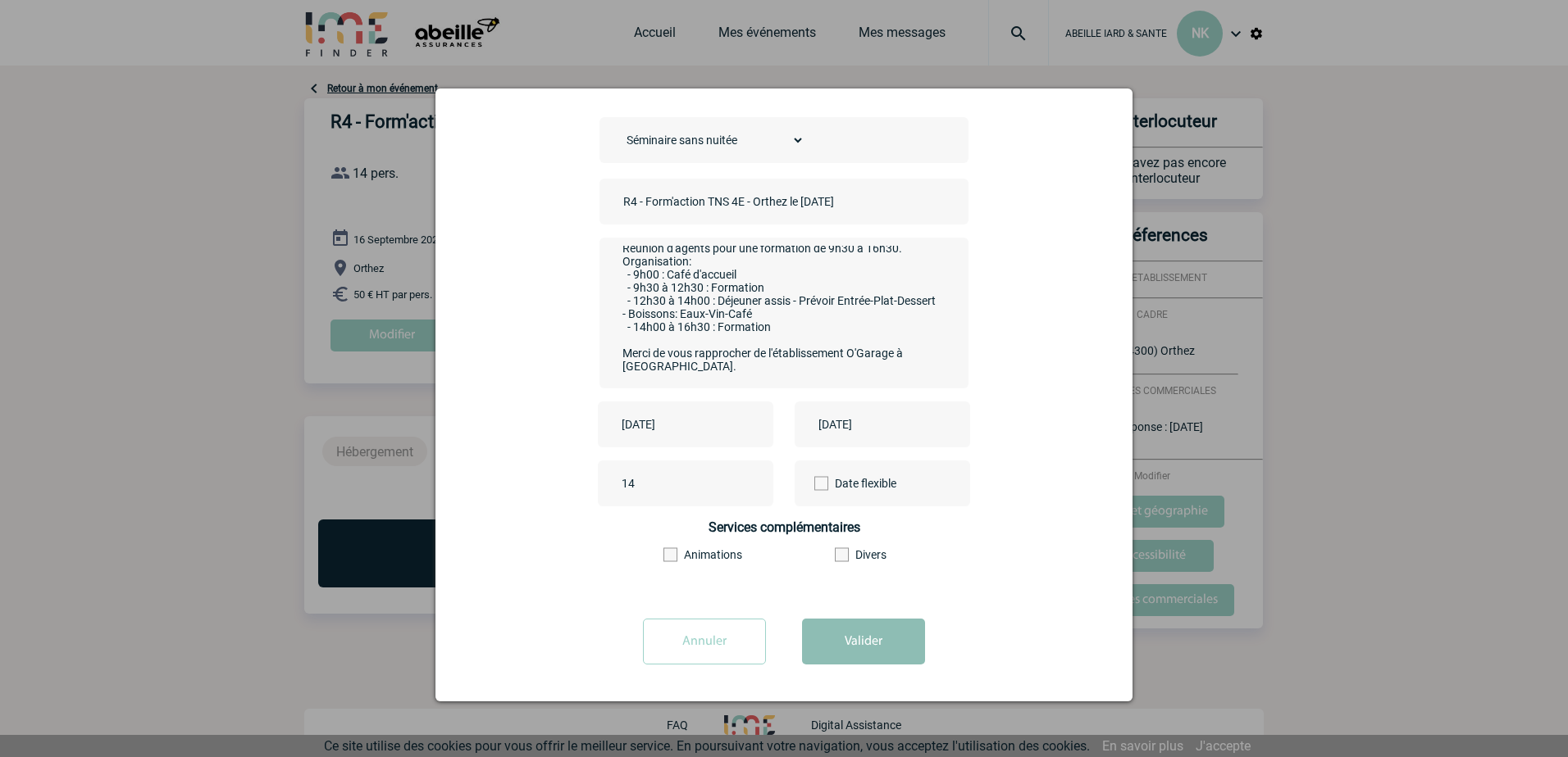
type textarea "Réunion d'agents pour une formation de 9h30 à 16h30. Organisation: - 9h00 : Caf…"
click at [854, 642] on button "Valider" at bounding box center [863, 641] width 123 height 46
